Goal: Task Accomplishment & Management: Use online tool/utility

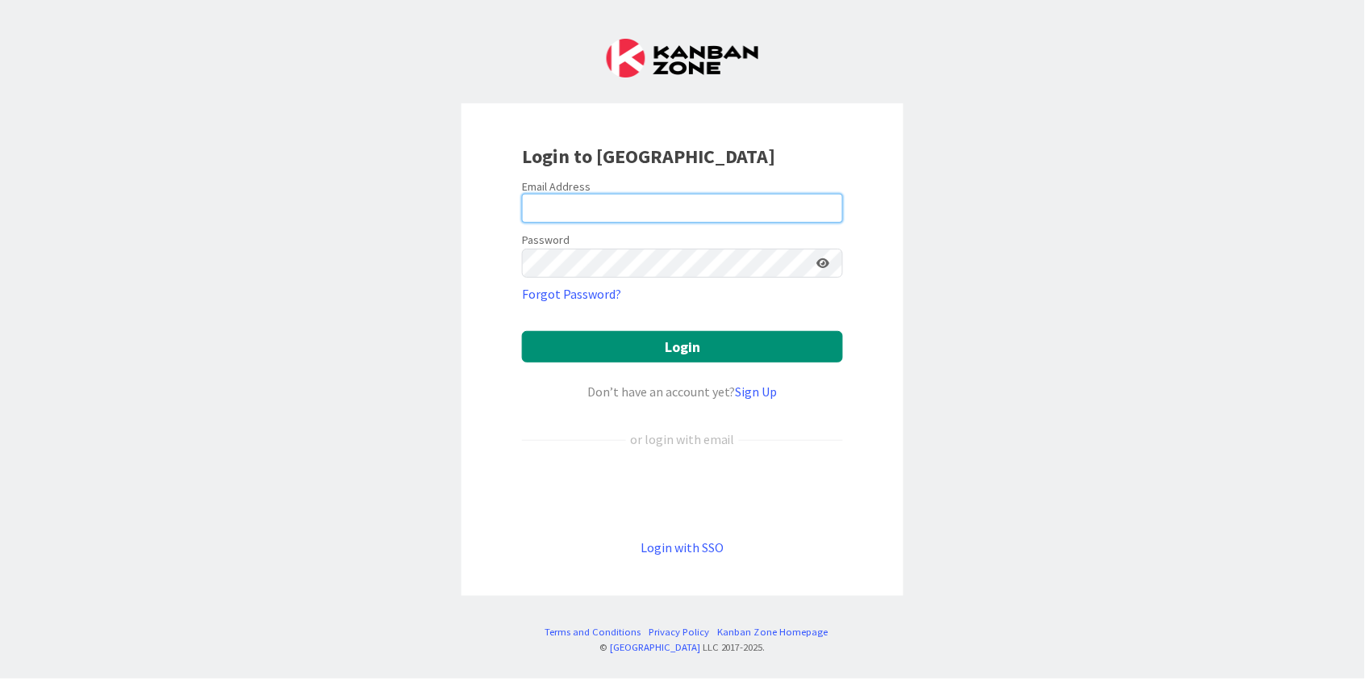
click at [685, 205] on input "email" at bounding box center [682, 208] width 321 height 29
type input "[PERSON_NAME][EMAIL_ADDRESS][DOMAIN_NAME]"
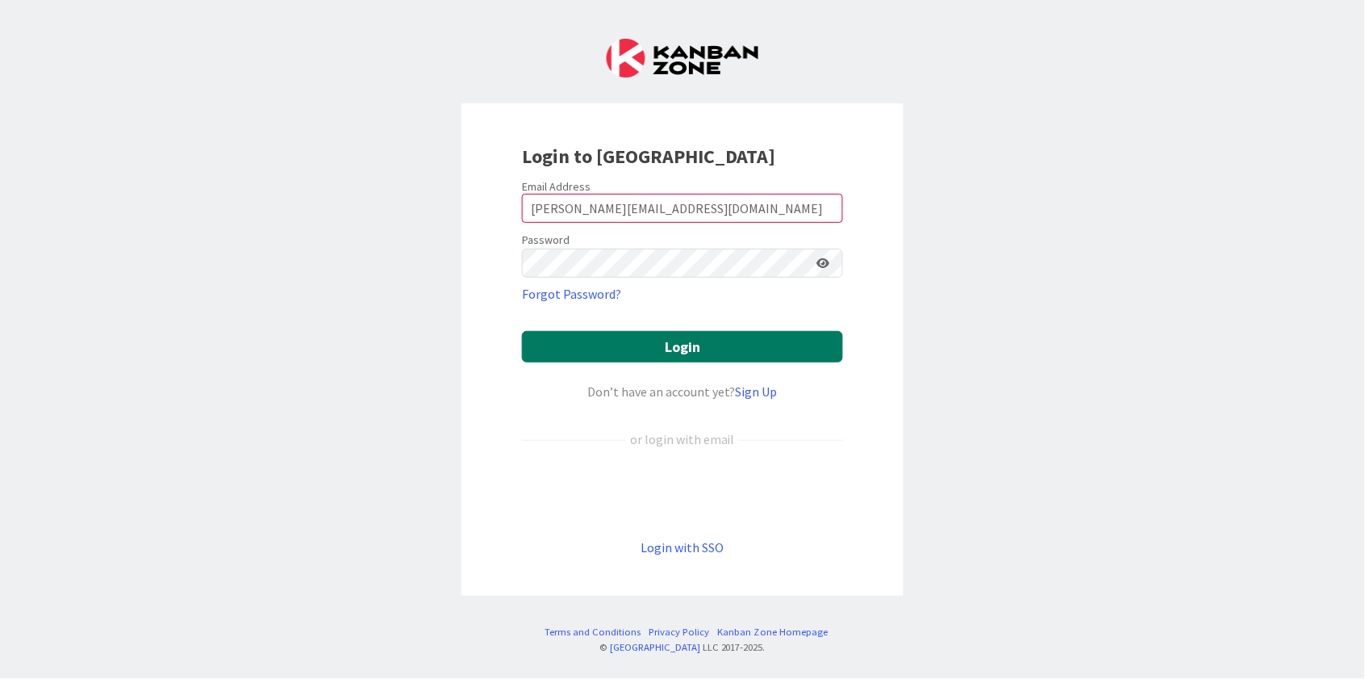
click at [650, 336] on button "Login" at bounding box center [682, 346] width 321 height 31
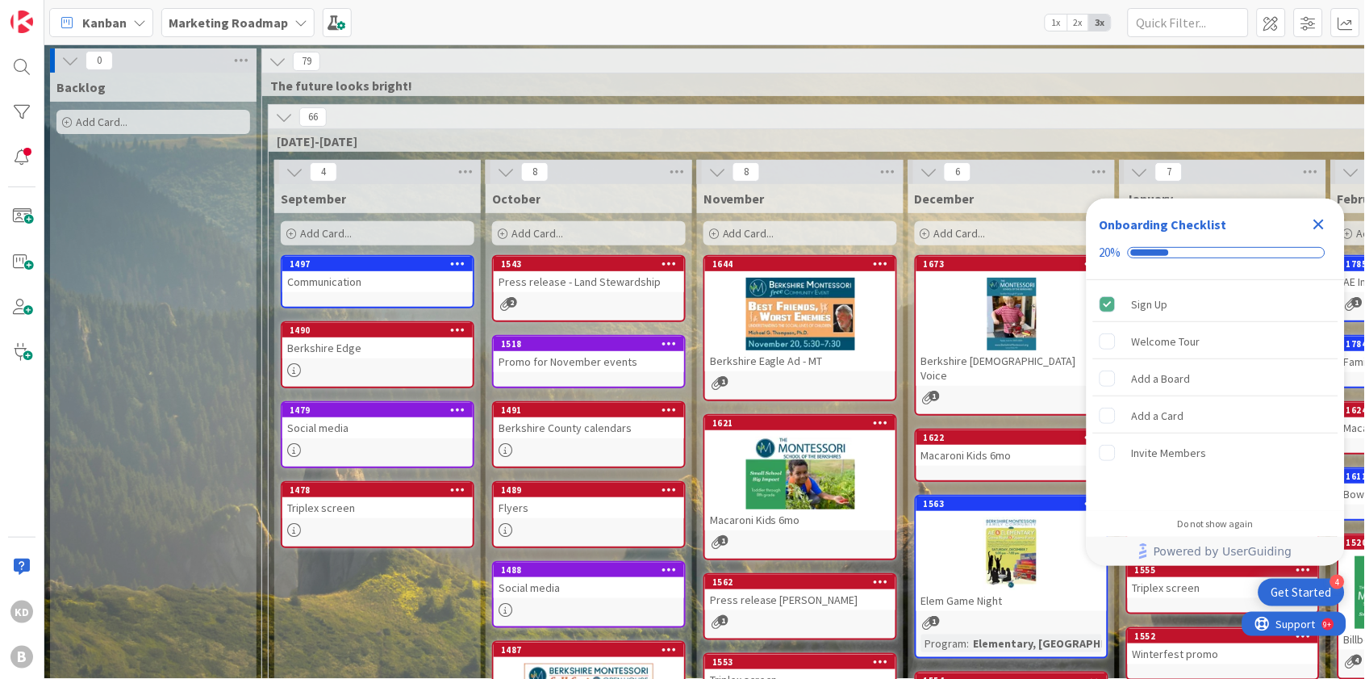
click at [1322, 224] on icon "Close Checklist" at bounding box center [1319, 224] width 19 height 19
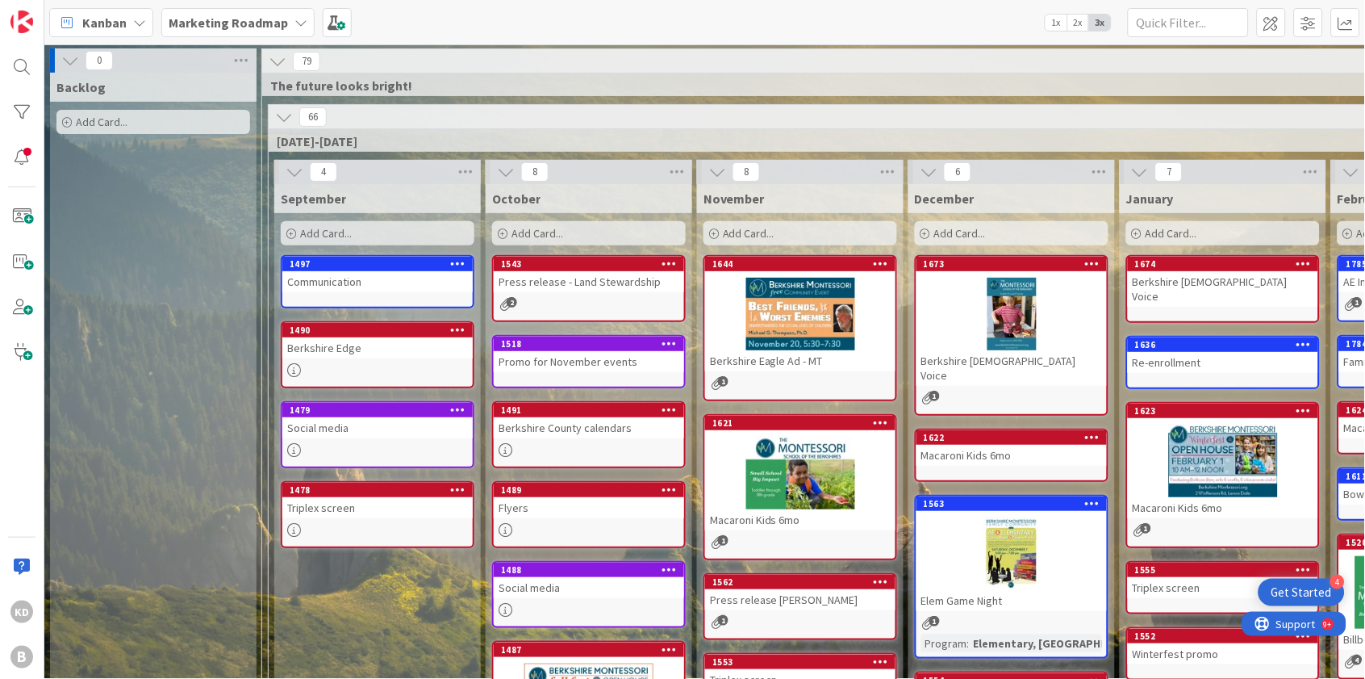
click at [303, 22] on div "Marketing Roadmap" at bounding box center [237, 22] width 153 height 29
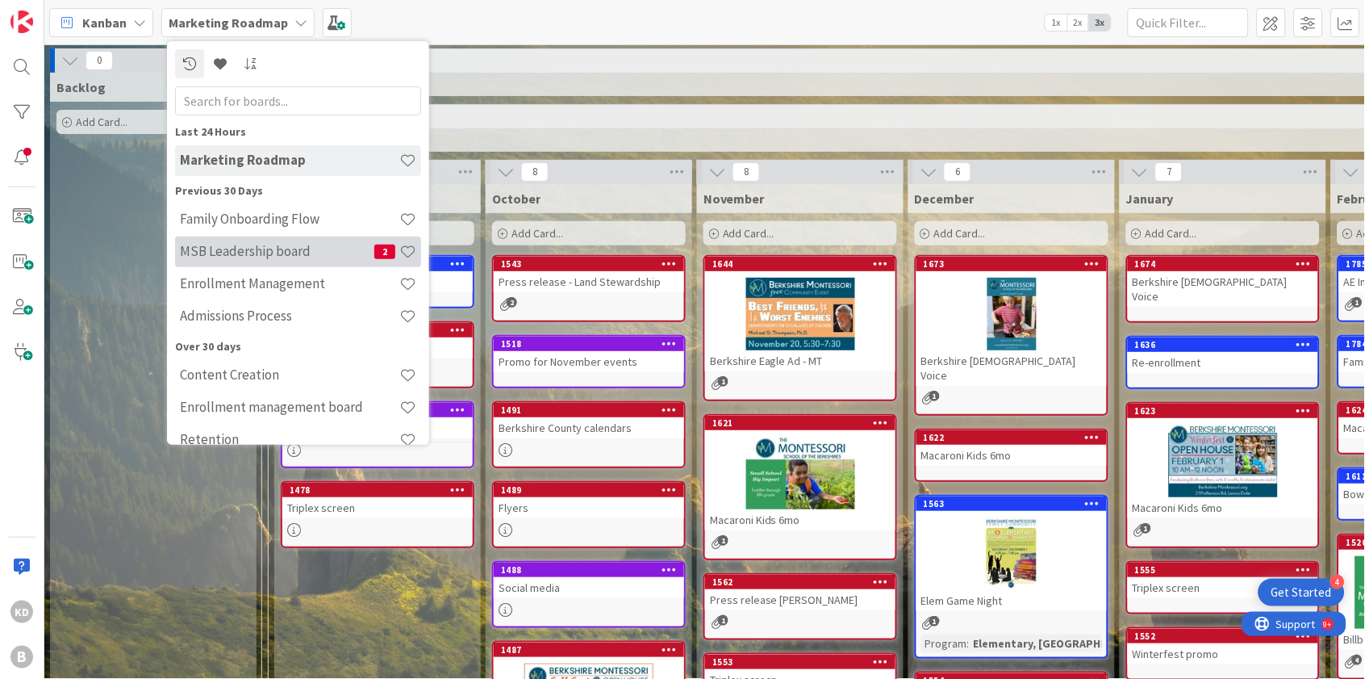
click at [259, 257] on div "MSB Leadership board 2" at bounding box center [298, 251] width 246 height 31
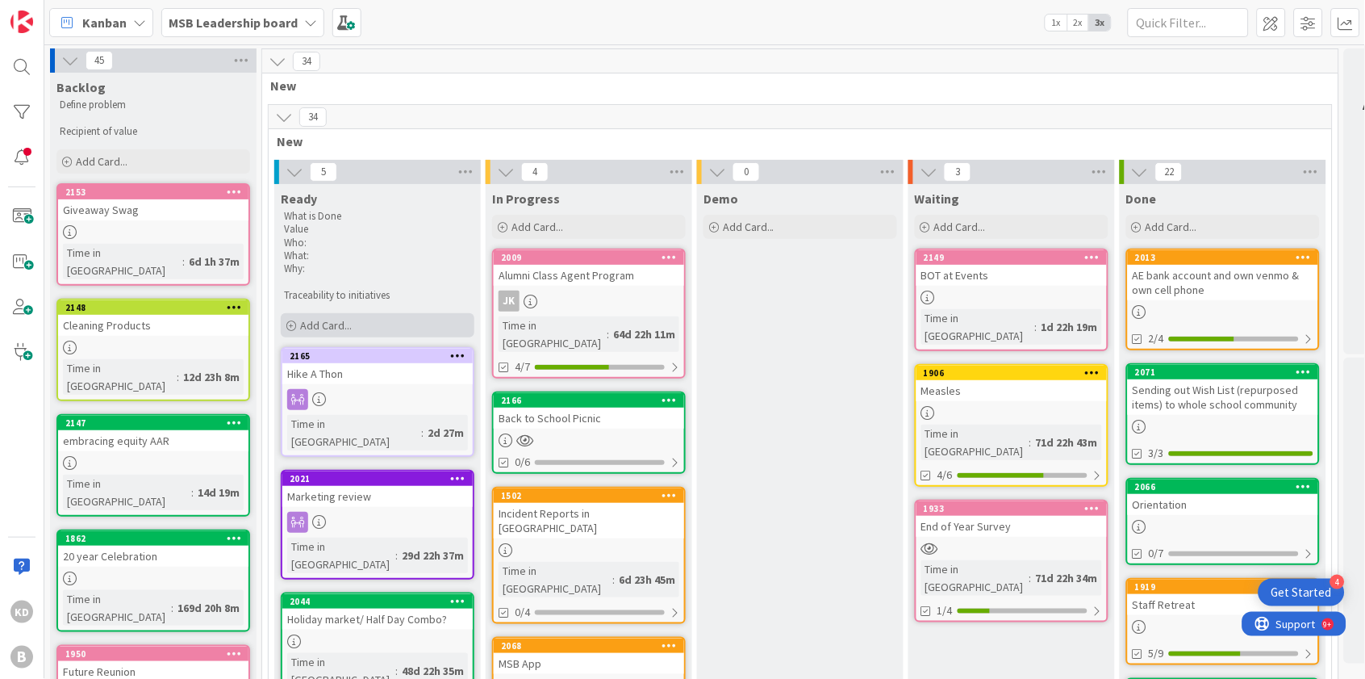
click at [320, 320] on span "Add Card..." at bounding box center [326, 325] width 52 height 15
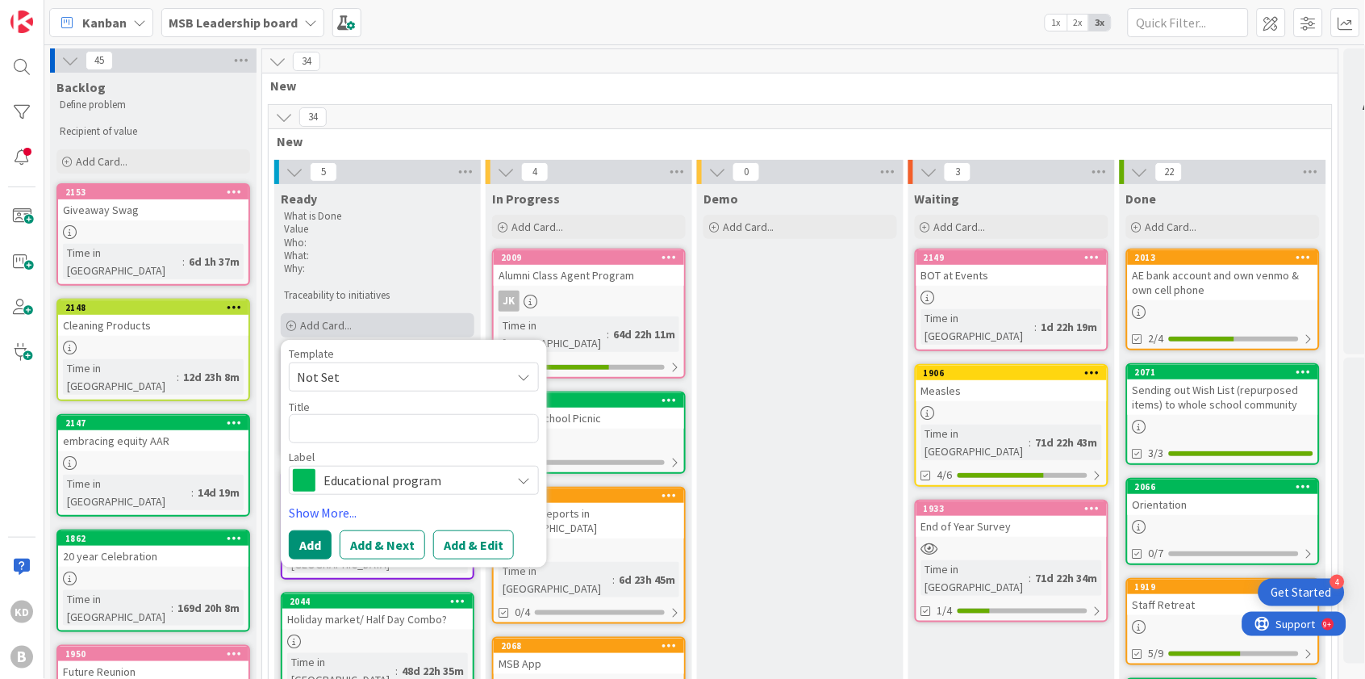
type textarea "x"
type textarea "S"
type textarea "x"
type textarea "St"
type textarea "x"
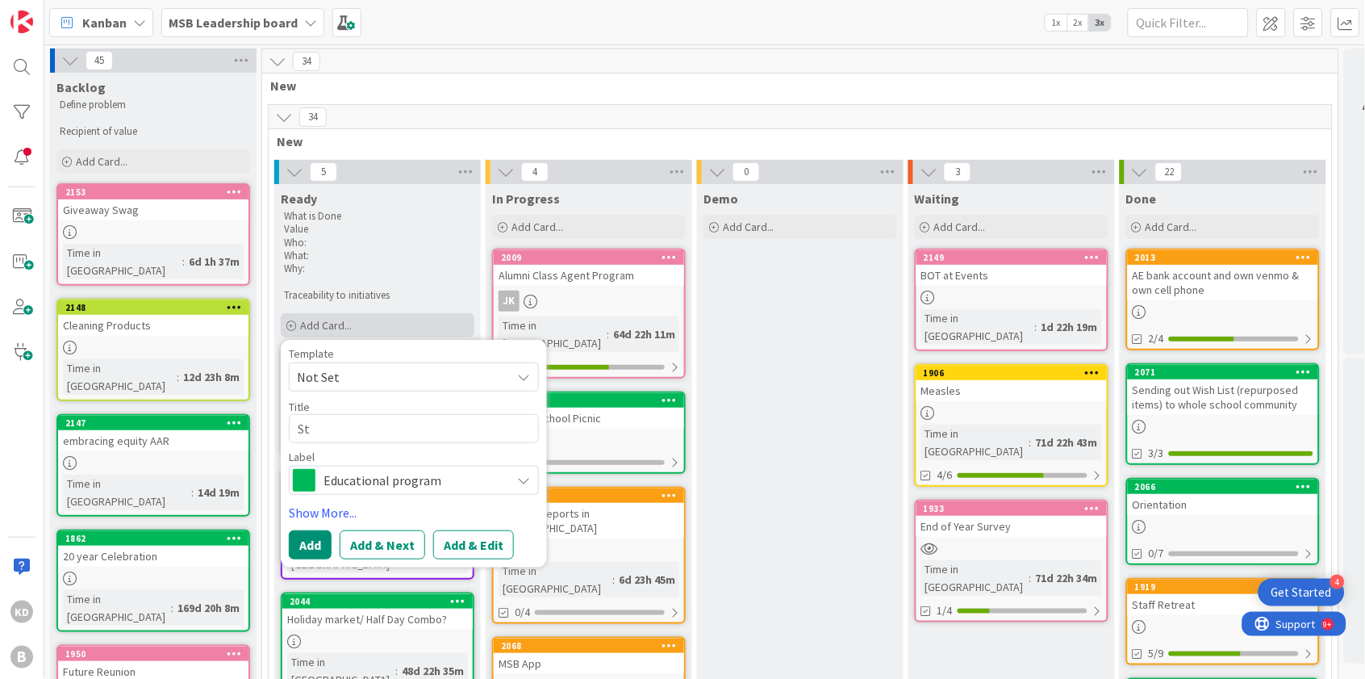
type textarea "Sta"
type textarea "x"
type textarea "Staf"
type textarea "x"
type textarea "Staff"
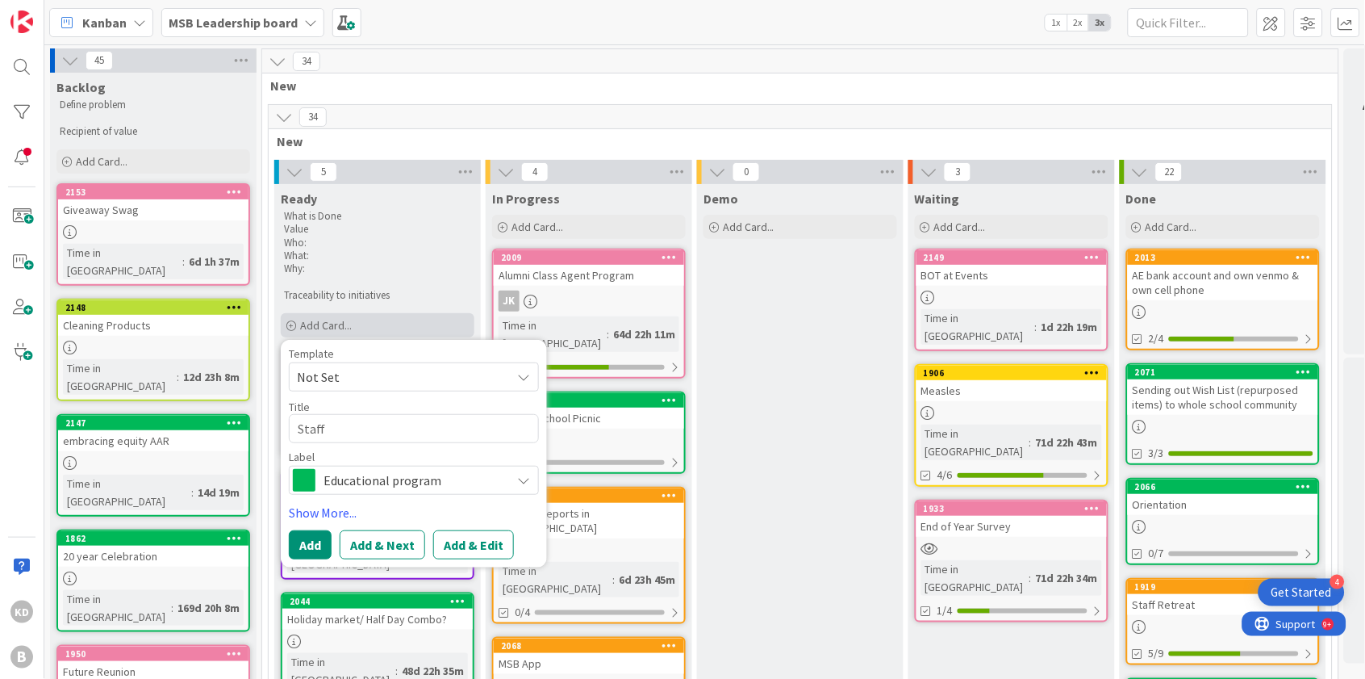
type textarea "x"
type textarea "Staff"
type textarea "x"
type textarea "Staff M"
type textarea "x"
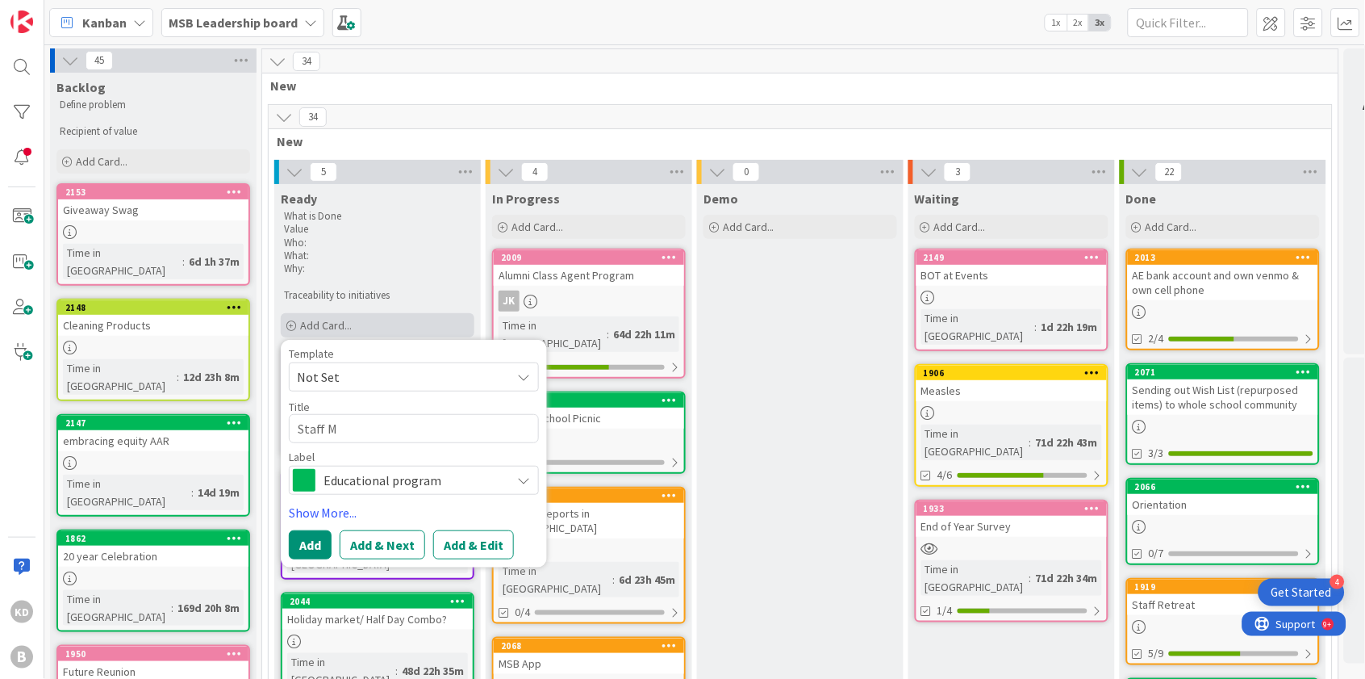
type textarea "Staff Me"
type textarea "x"
type textarea "Staff Mee"
type textarea "x"
type textarea "Staff Meet"
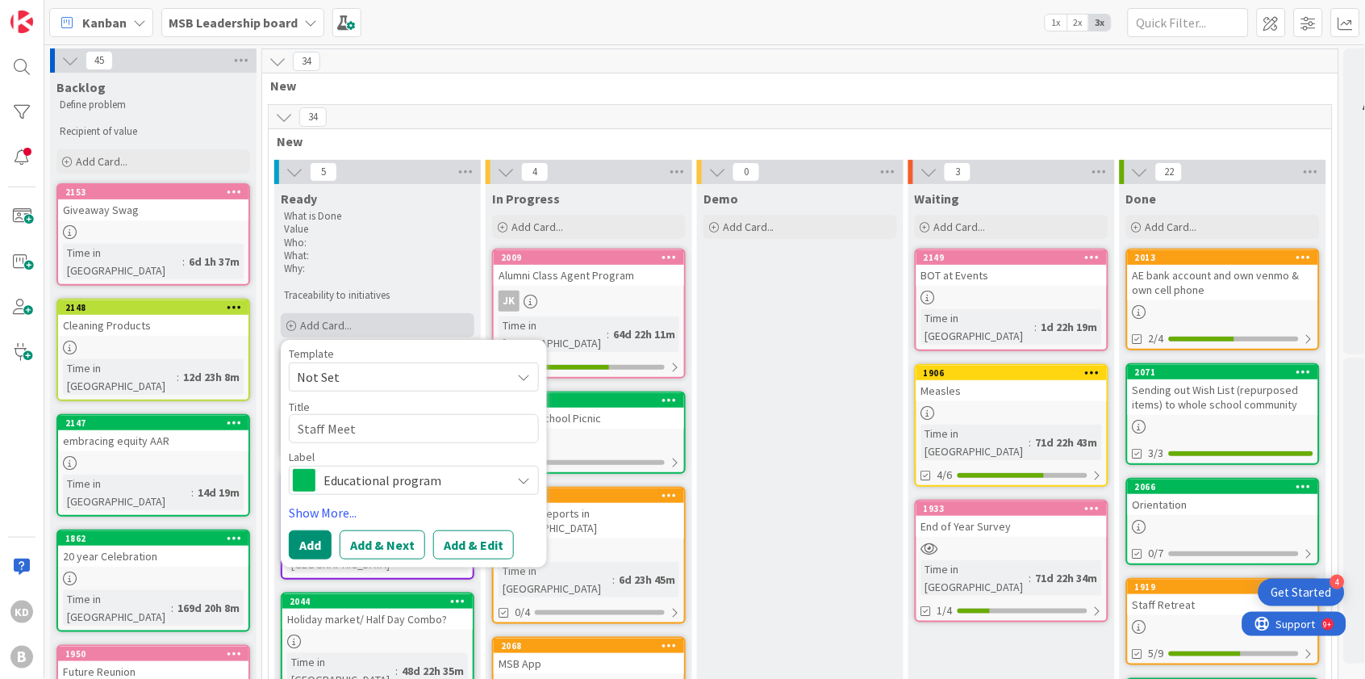
type textarea "x"
type textarea "Staff Meeti"
type textarea "x"
type textarea "Staff Meetin"
type textarea "x"
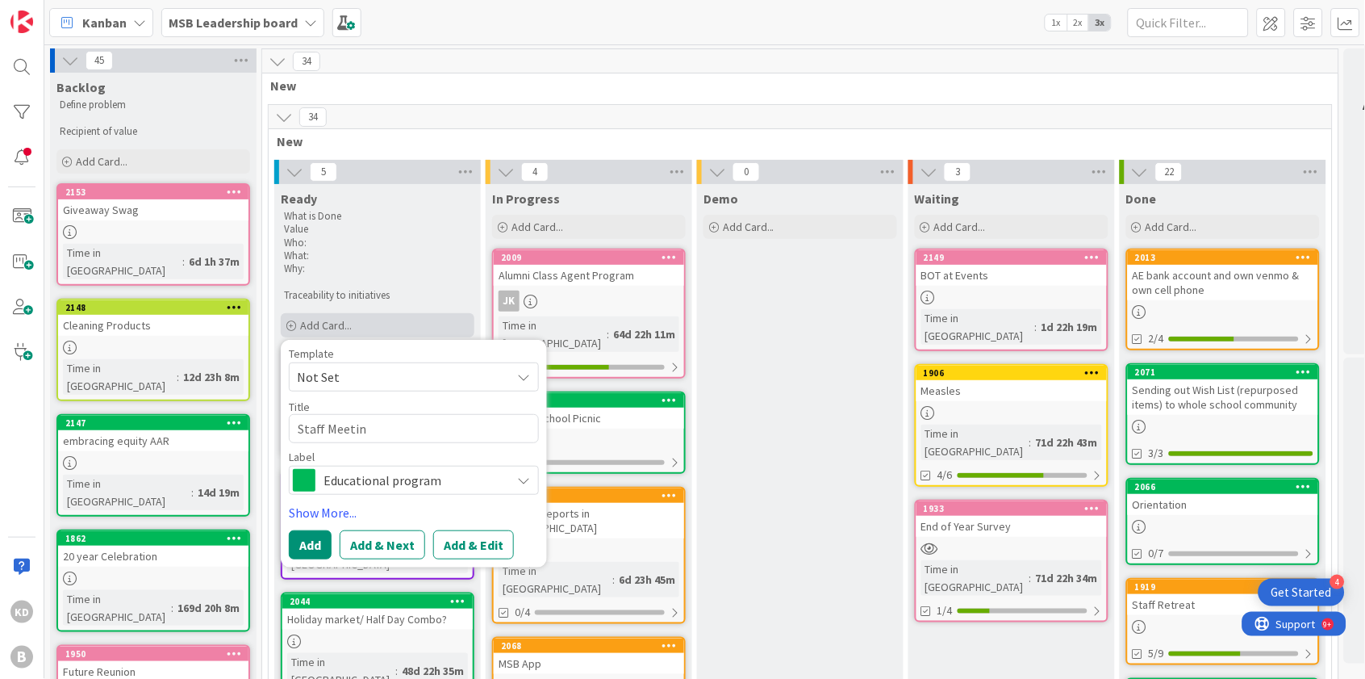
type textarea "Staff Meeting"
type textarea "x"
type textarea "Staff Meeting"
type textarea "x"
type textarea "Staff Meeting 9"
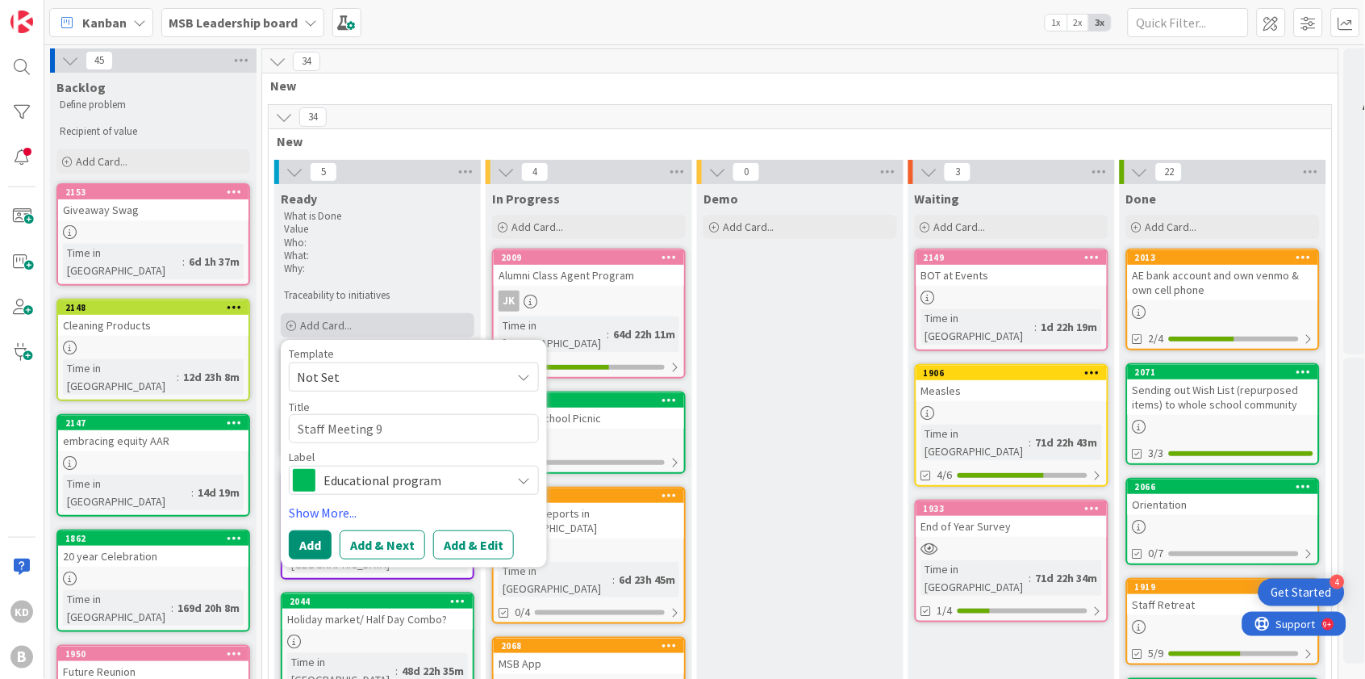
type textarea "x"
type textarea "Staff Meeting 9/"
type textarea "x"
type textarea "Staff Meeting 9/1"
type textarea "x"
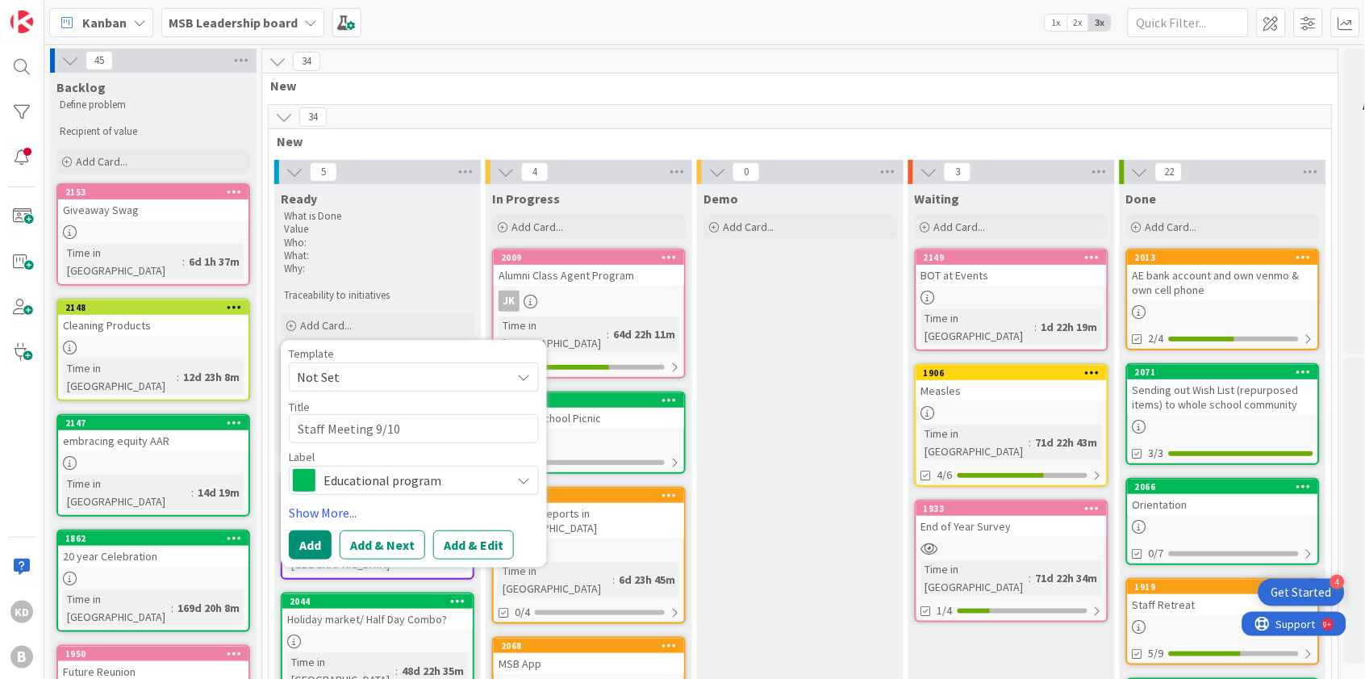
type textarea "Staff Meeting 9/10"
click at [373, 482] on span "Educational program" at bounding box center [413, 480] width 179 height 23
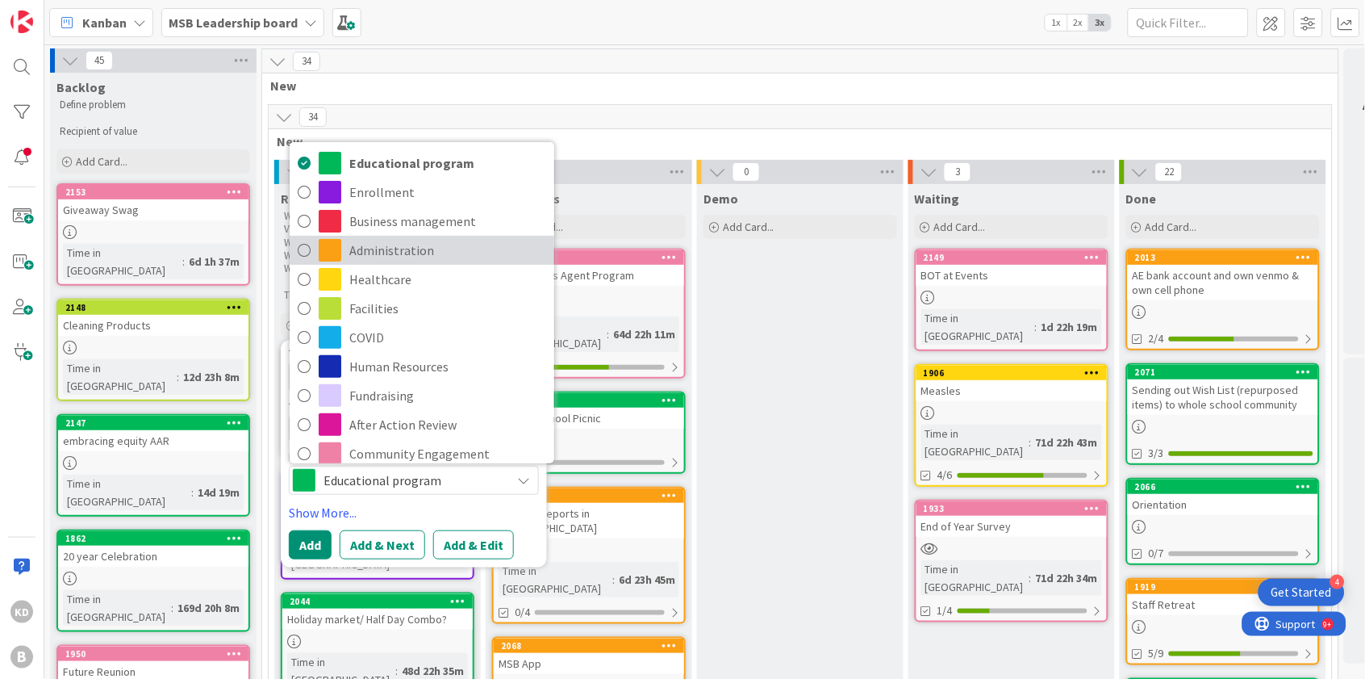
click at [412, 241] on span "Administration" at bounding box center [447, 250] width 197 height 24
type textarea "x"
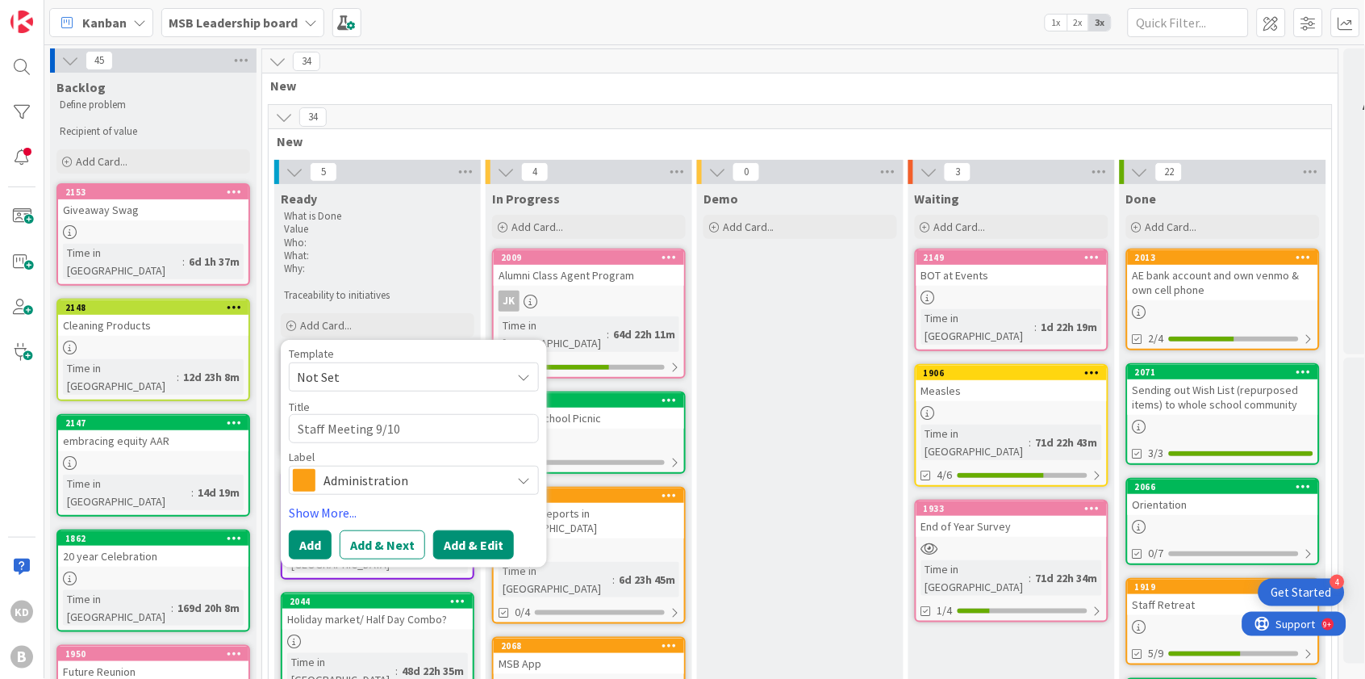
click at [460, 539] on button "Add & Edit" at bounding box center [473, 544] width 81 height 29
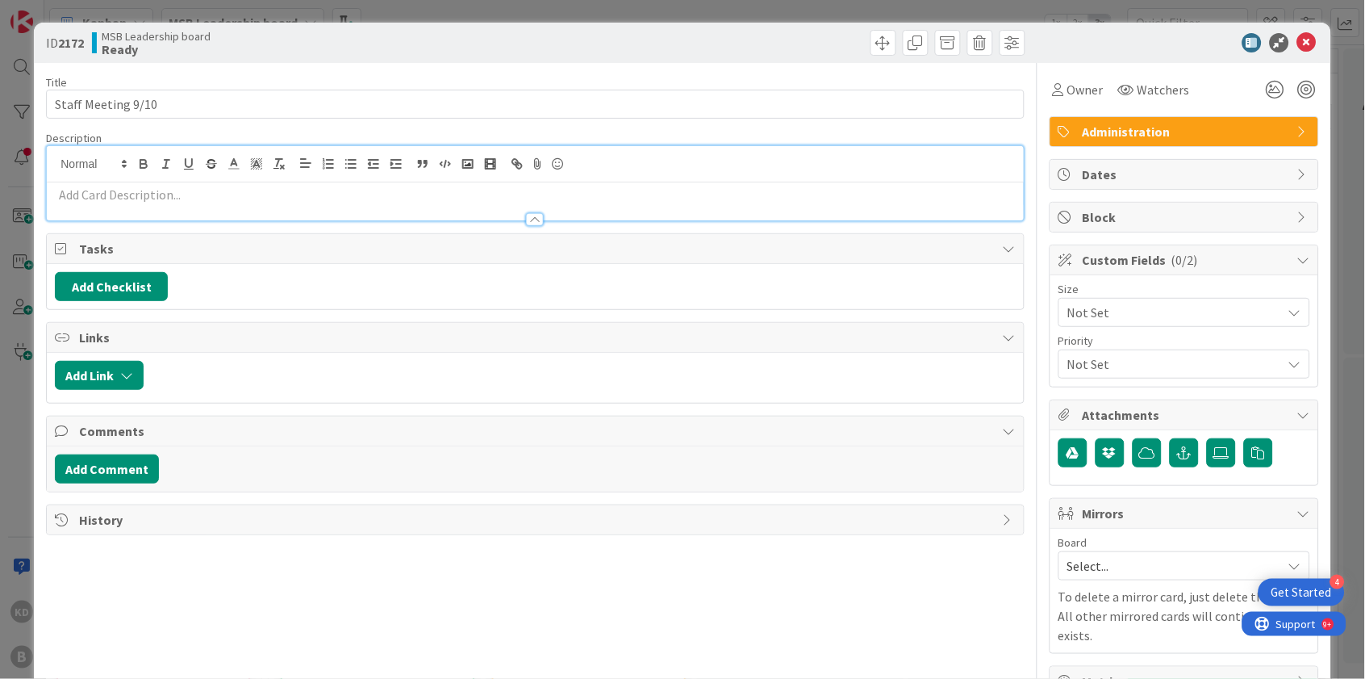
click at [174, 159] on div at bounding box center [535, 183] width 976 height 74
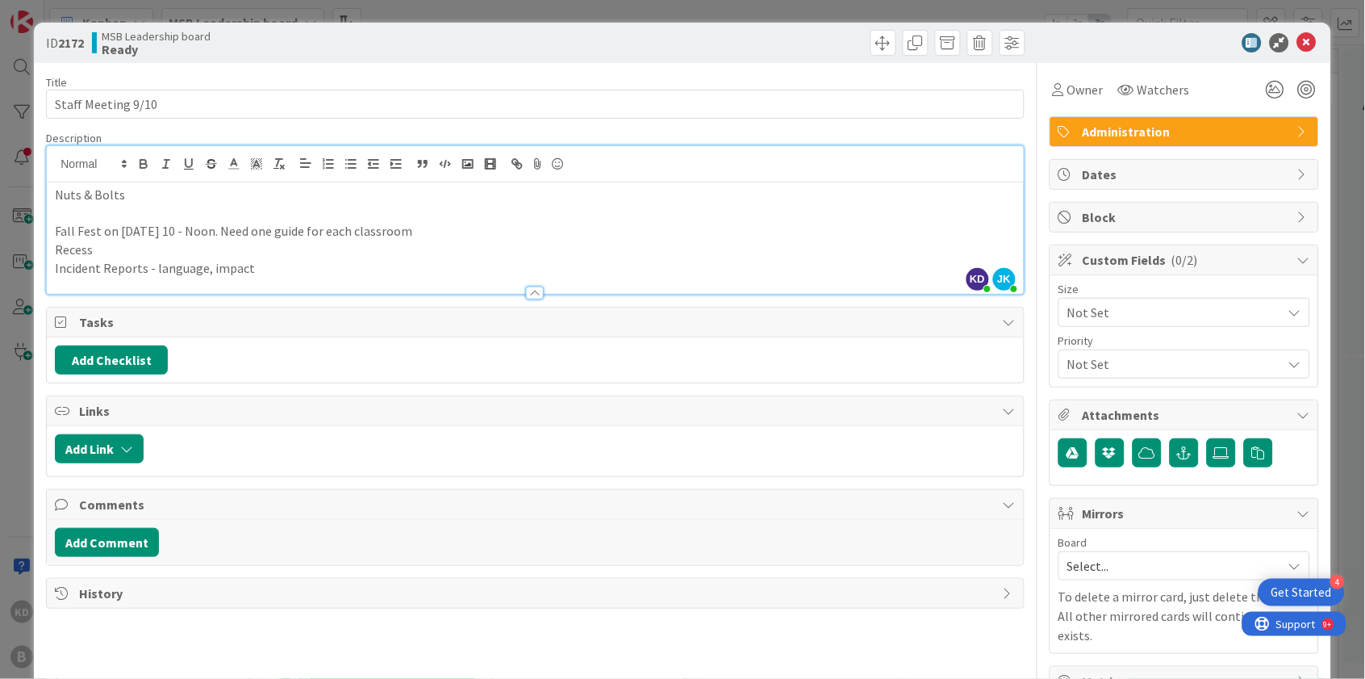
click at [781, 42] on div at bounding box center [783, 43] width 486 height 26
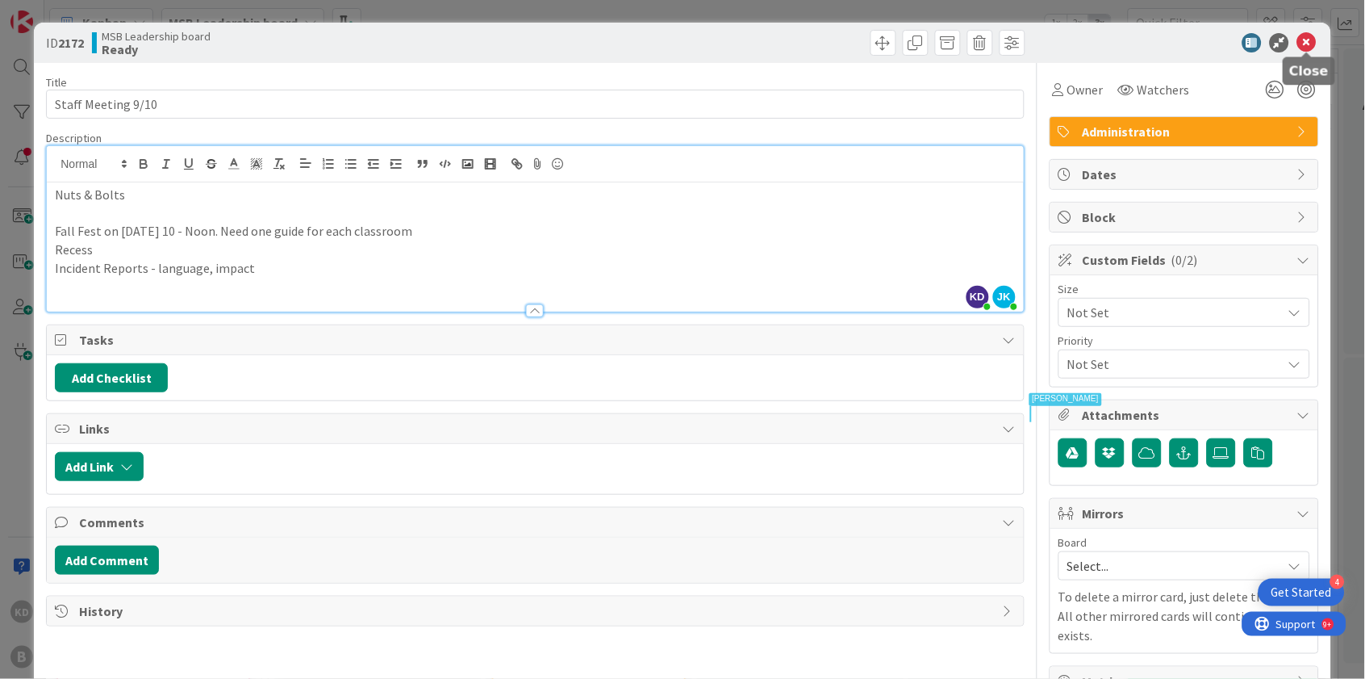
click at [1310, 44] on icon at bounding box center [1306, 42] width 19 height 19
